Goal: Task Accomplishment & Management: Manage account settings

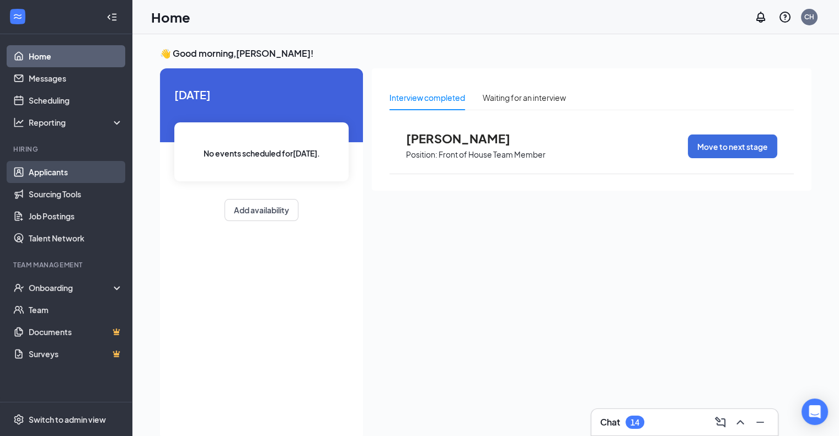
click at [98, 165] on link "Applicants" at bounding box center [76, 172] width 94 height 22
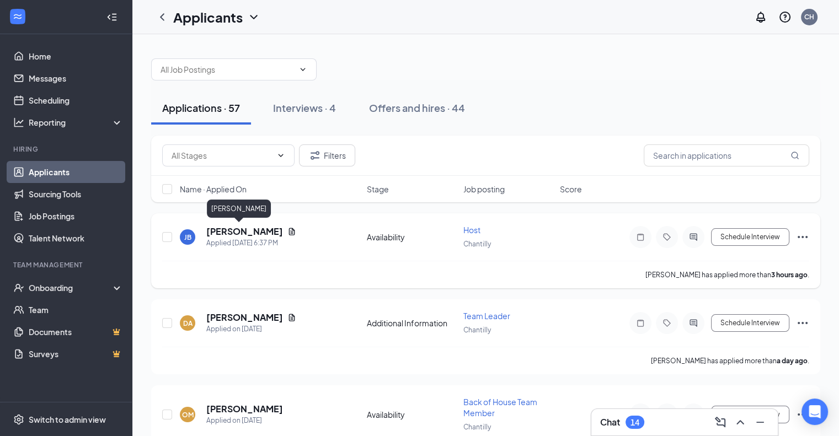
click at [233, 229] on h5 "[PERSON_NAME]" at bounding box center [244, 232] width 77 height 12
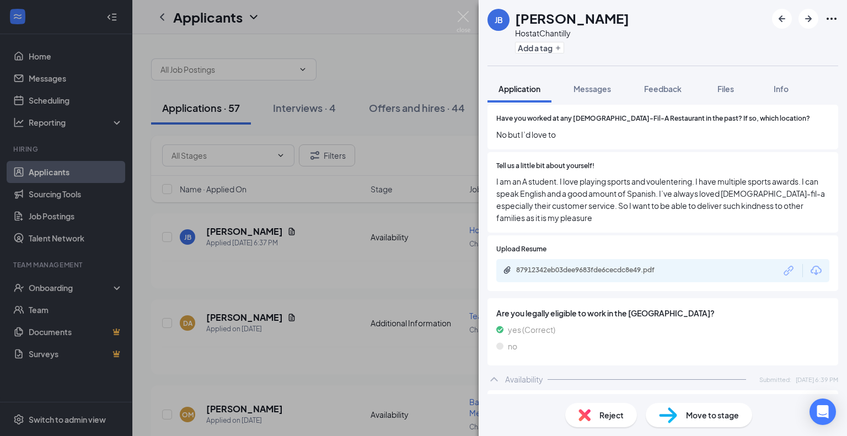
scroll to position [360, 0]
click at [624, 272] on div "87912342eb03dee9683fde6cecdc8e49.pdf" at bounding box center [593, 271] width 154 height 9
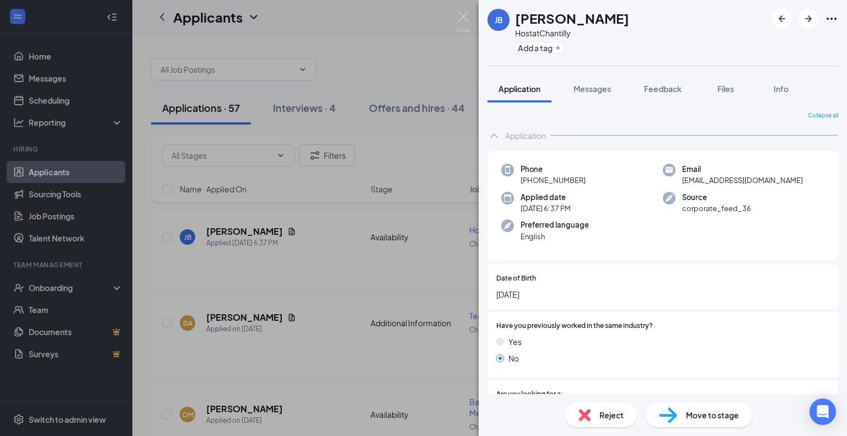
click at [624, 410] on div "Reject" at bounding box center [601, 415] width 72 height 24
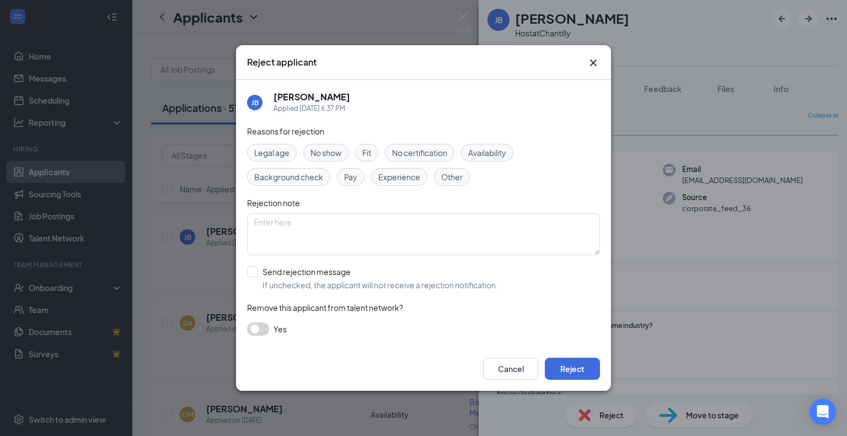
click at [288, 153] on span "Legal age" at bounding box center [271, 153] width 35 height 12
click at [499, 152] on span "Availability" at bounding box center [487, 153] width 38 height 12
click at [257, 267] on input "Send rejection message If unchecked, the applicant will not receive a rejection…" at bounding box center [372, 278] width 251 height 24
checkbox input "true"
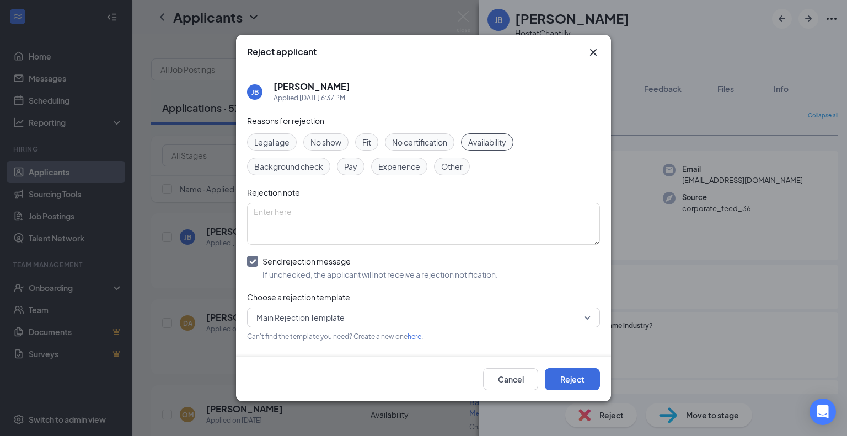
click at [292, 148] on div "Legal age" at bounding box center [272, 142] width 50 height 18
click at [589, 379] on button "Reject" at bounding box center [572, 379] width 55 height 22
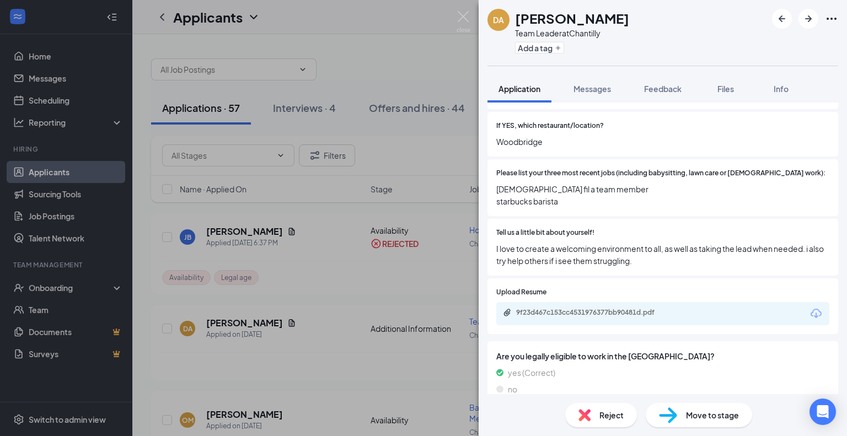
scroll to position [410, 0]
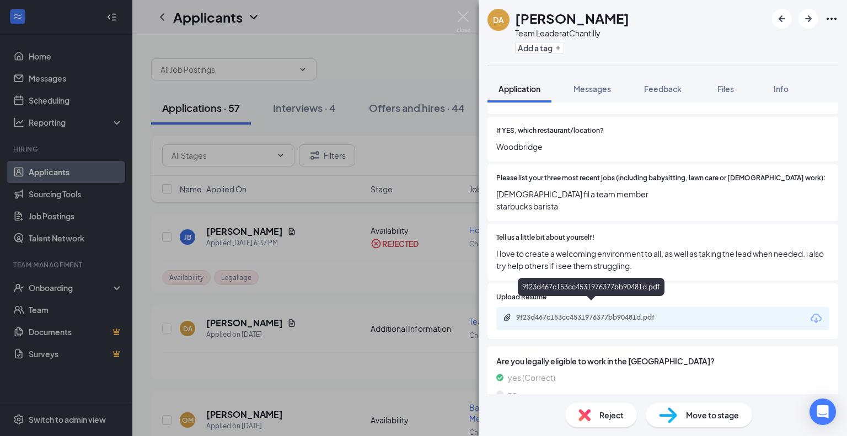
click at [573, 314] on div "9f23d467c153cc4531976377bb90481d.pdf" at bounding box center [662, 318] width 333 height 23
click at [577, 313] on div "9f23d467c153cc4531976377bb90481d.pdf" at bounding box center [593, 317] width 154 height 9
